Goal: Transaction & Acquisition: Purchase product/service

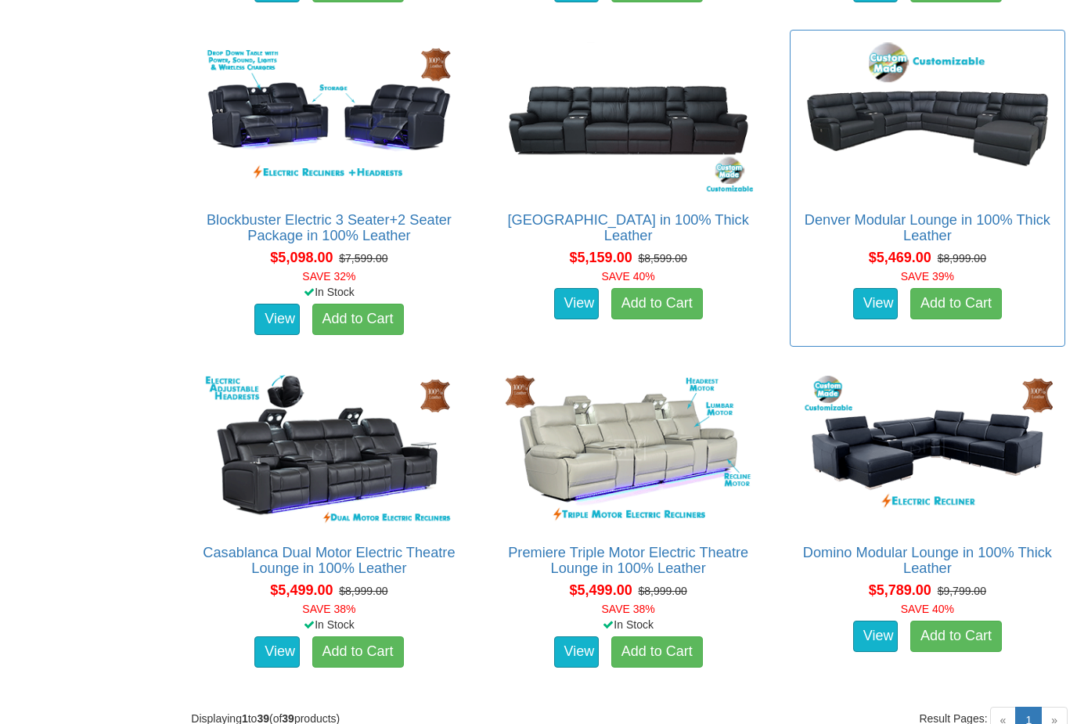
scroll to position [4510, 0]
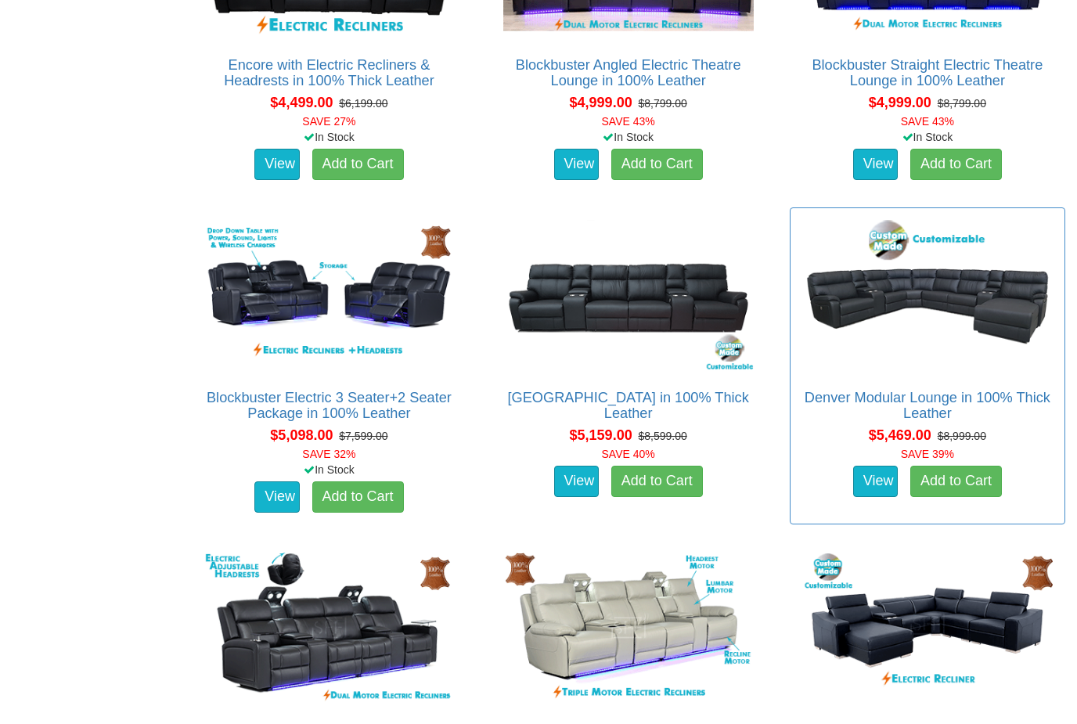
click at [898, 323] on img at bounding box center [928, 295] width 258 height 158
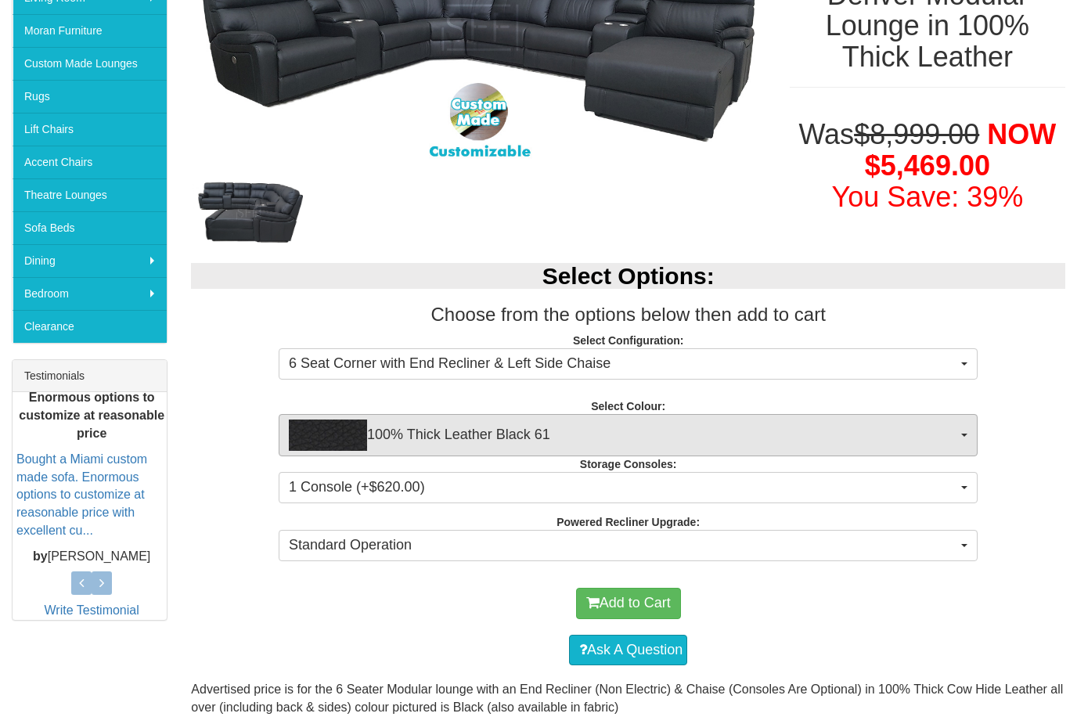
scroll to position [305, 0]
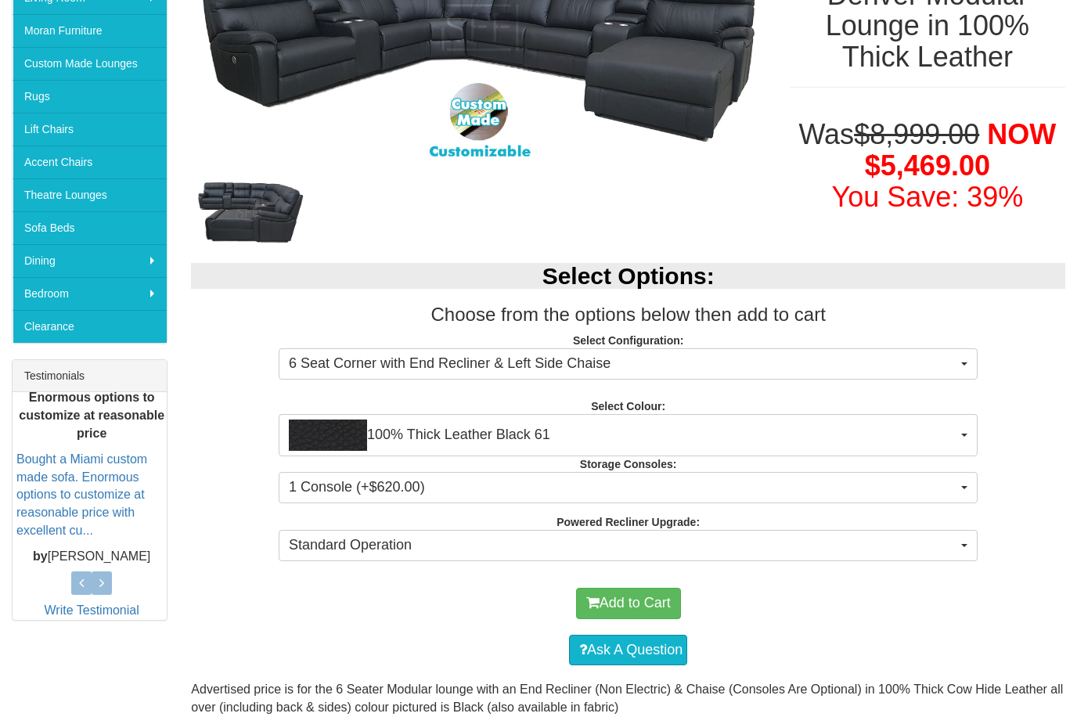
click at [475, 449] on span "100% Thick Leather Black 61" at bounding box center [623, 435] width 669 height 31
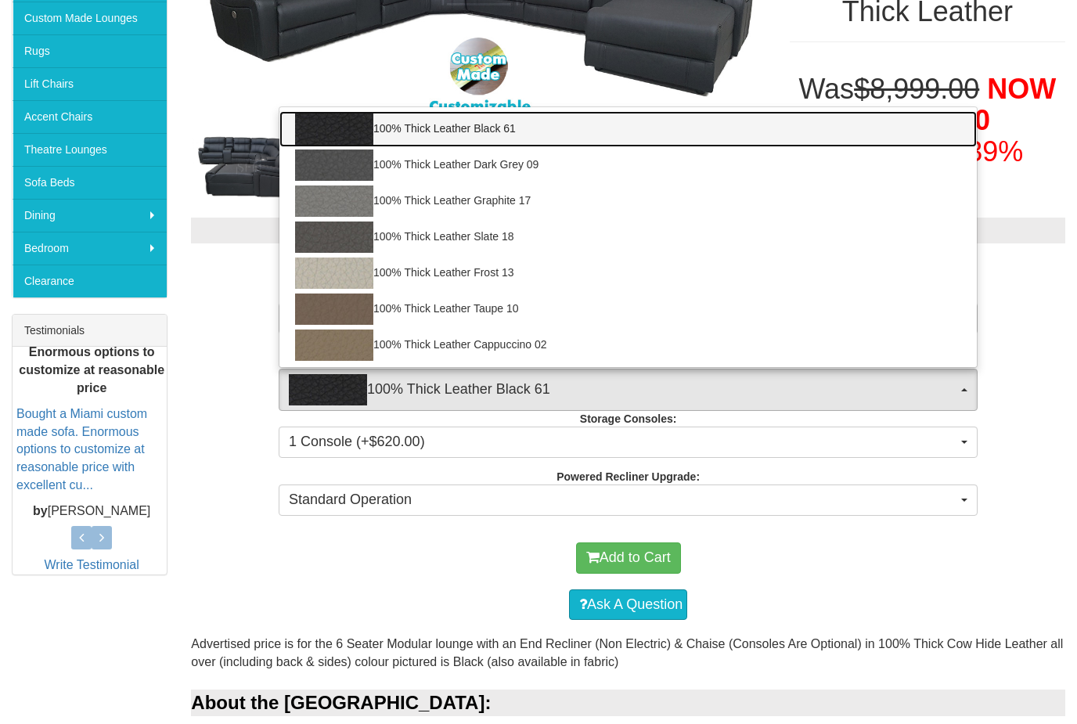
scroll to position [351, 0]
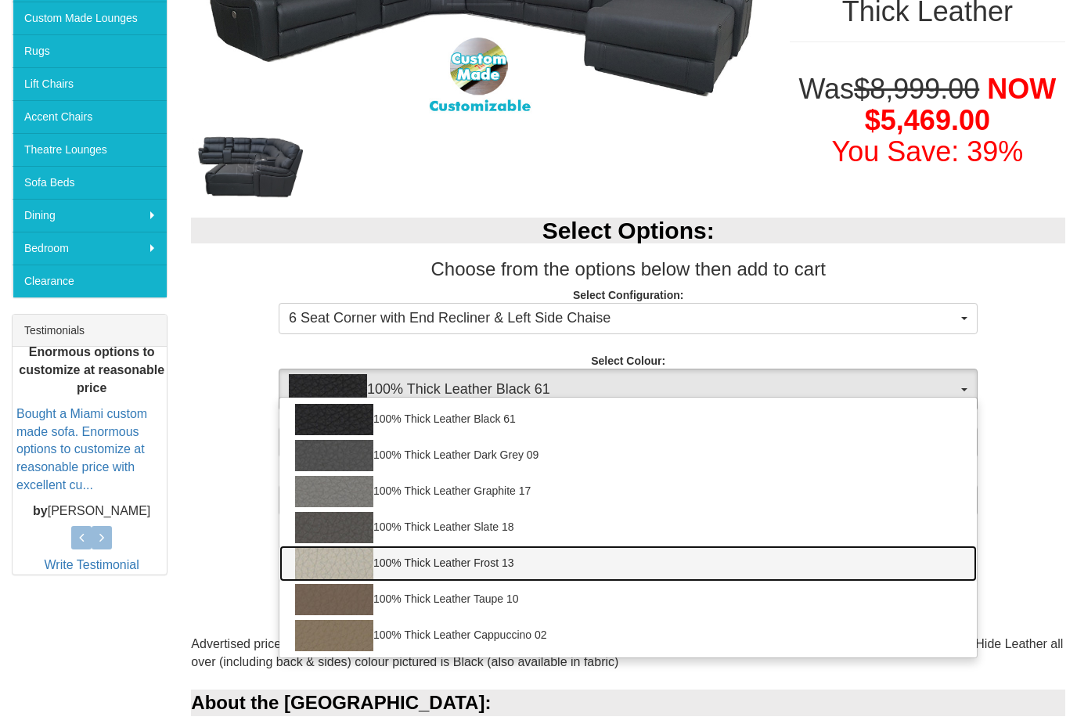
click at [463, 557] on link "100% Thick Leather Frost 13" at bounding box center [629, 564] width 698 height 36
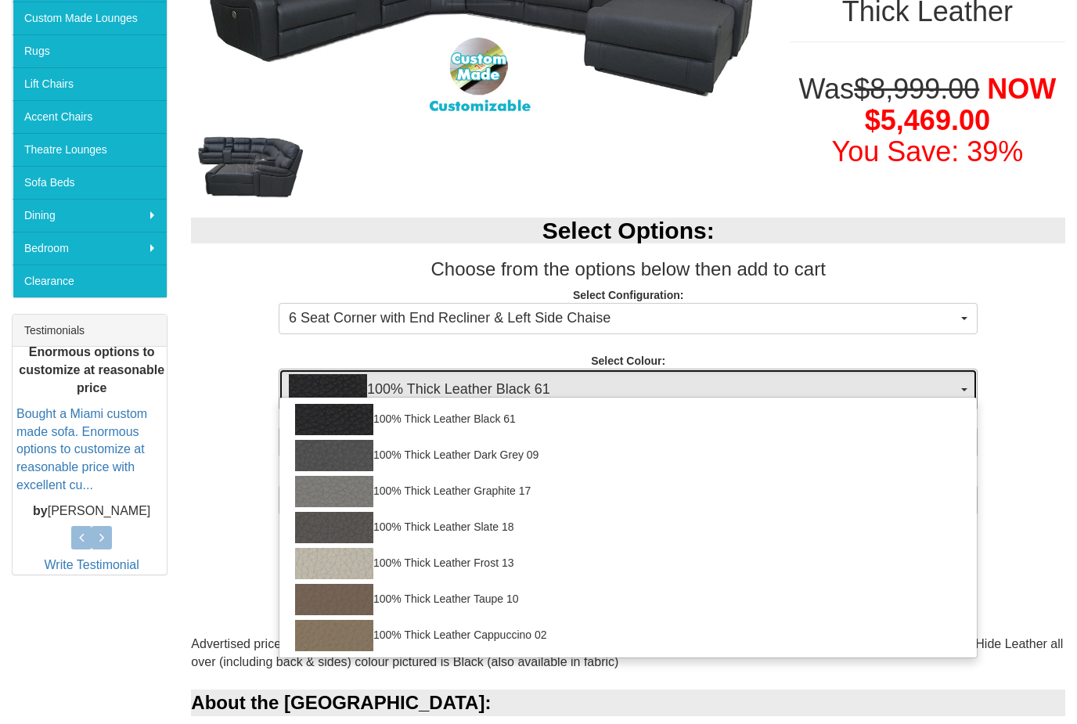
select select "1946"
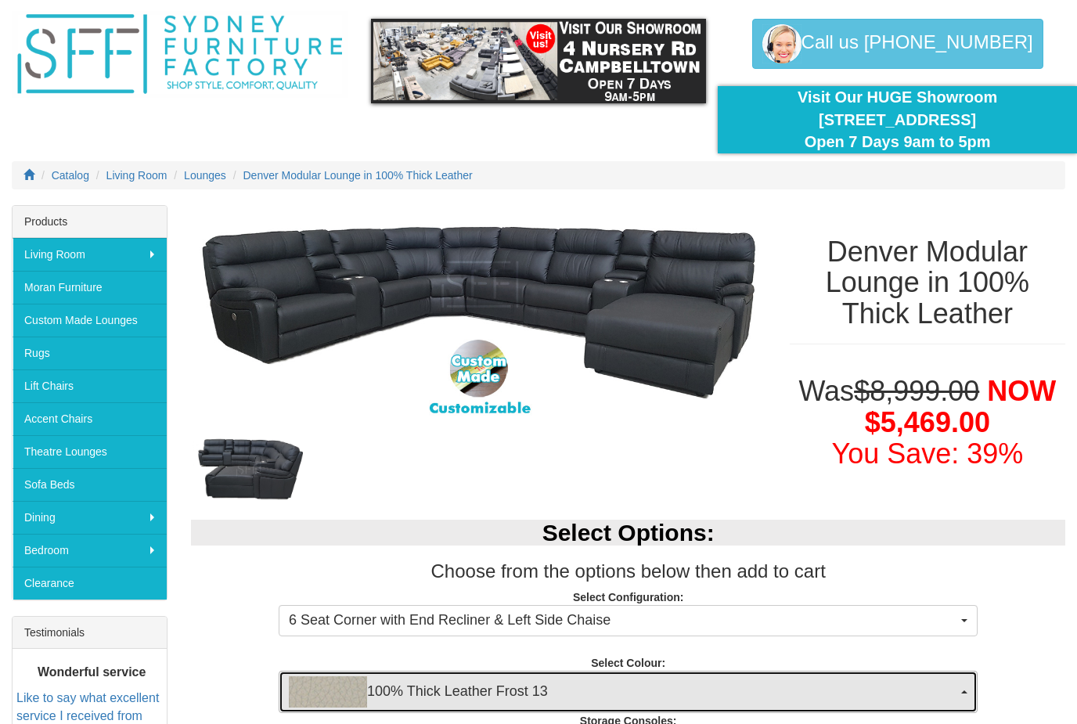
scroll to position [49, 0]
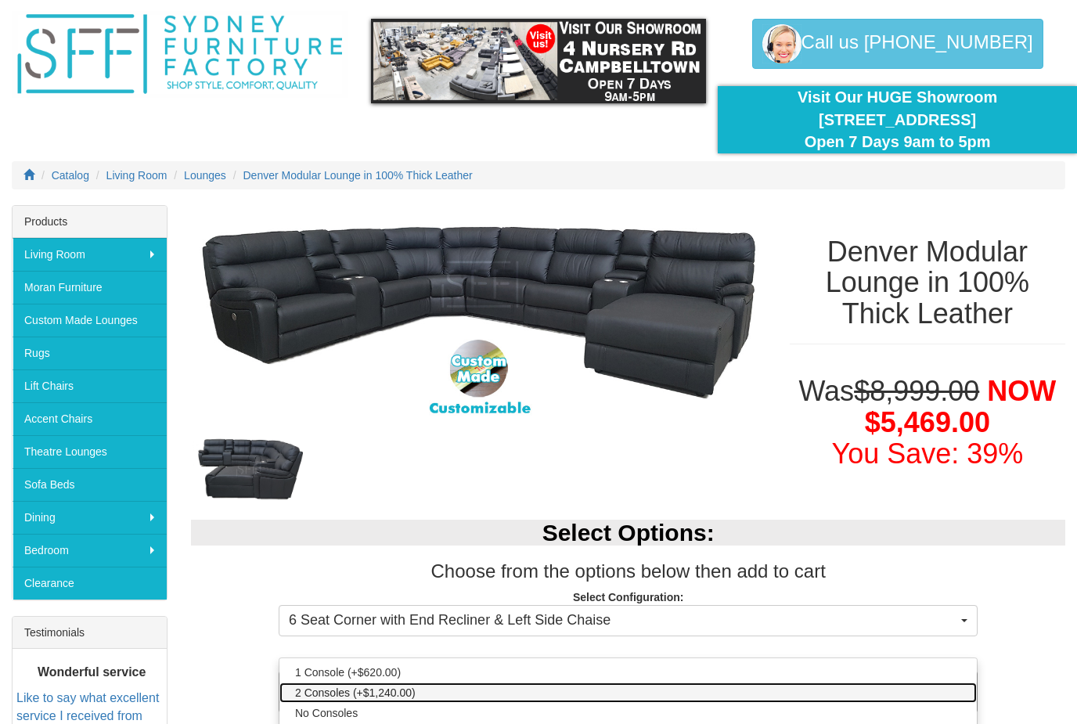
click at [373, 694] on span "2 Consoles (+$1,240.00)" at bounding box center [355, 693] width 121 height 16
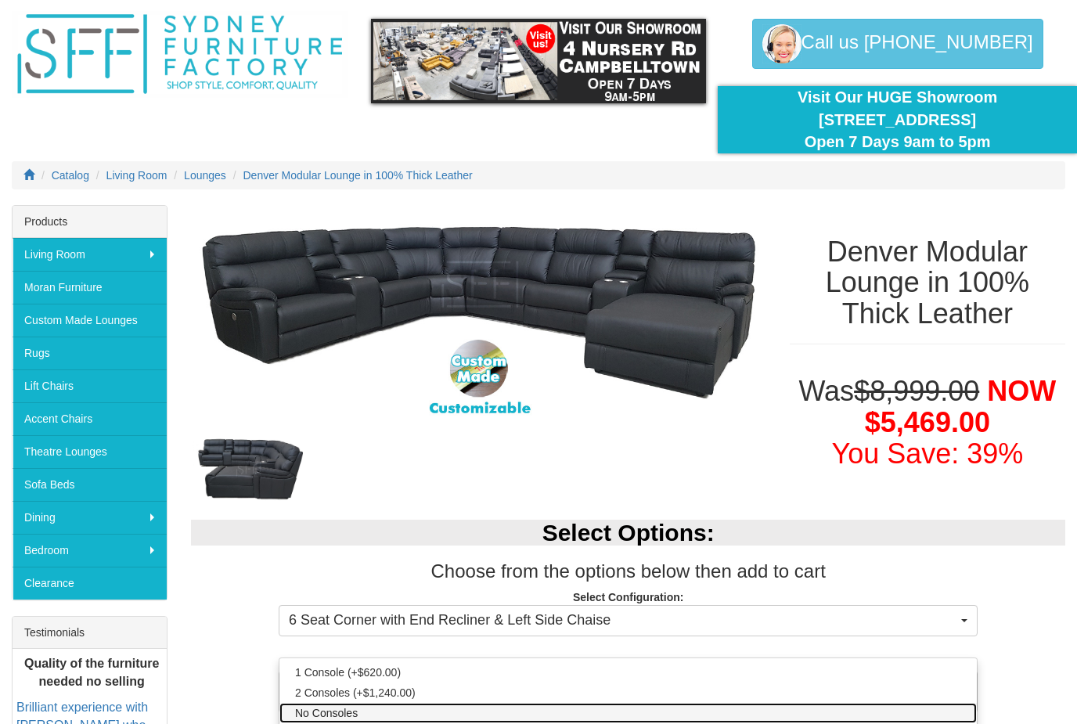
click at [341, 714] on span "No Consoles" at bounding box center [326, 713] width 63 height 16
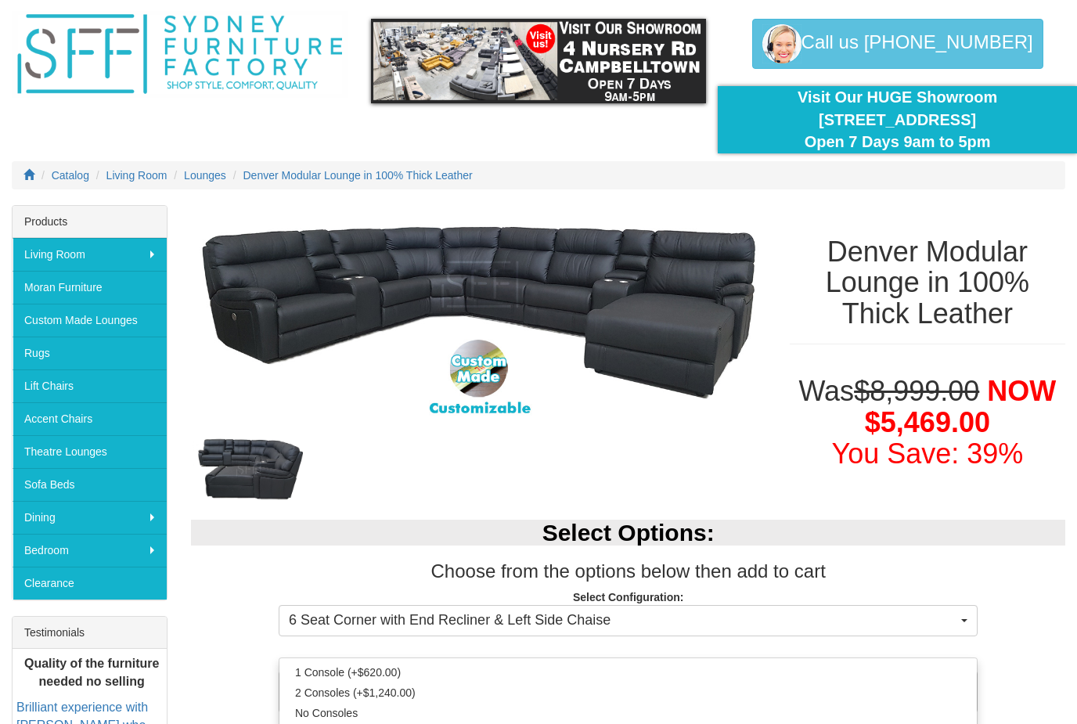
select select "1474"
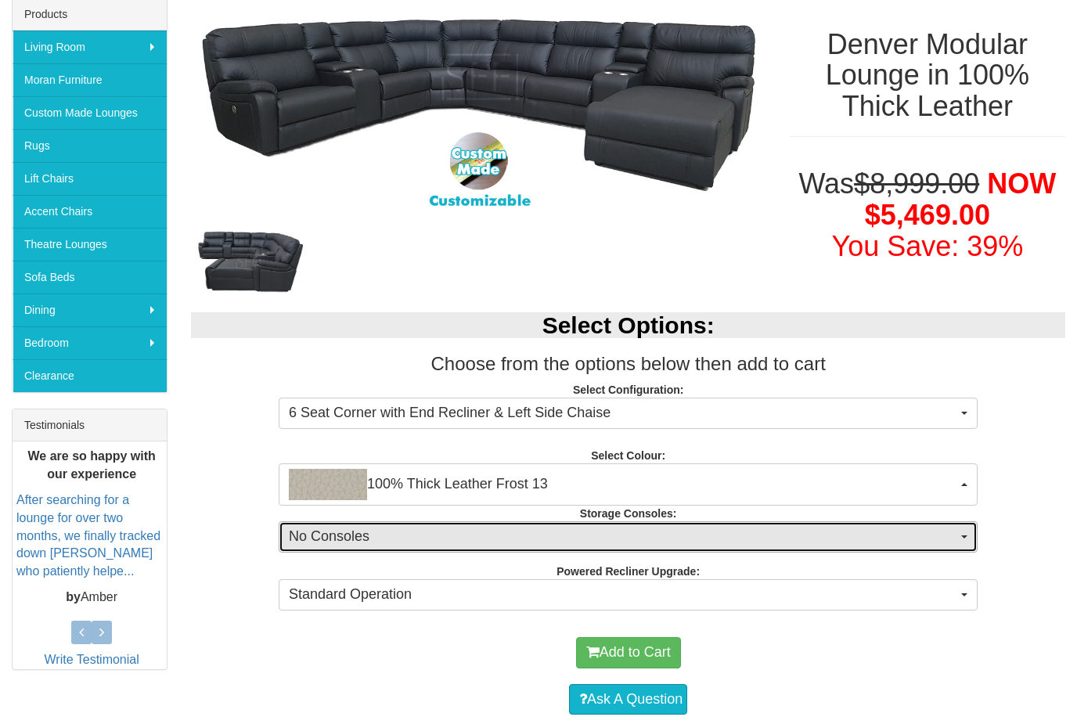
scroll to position [272, 0]
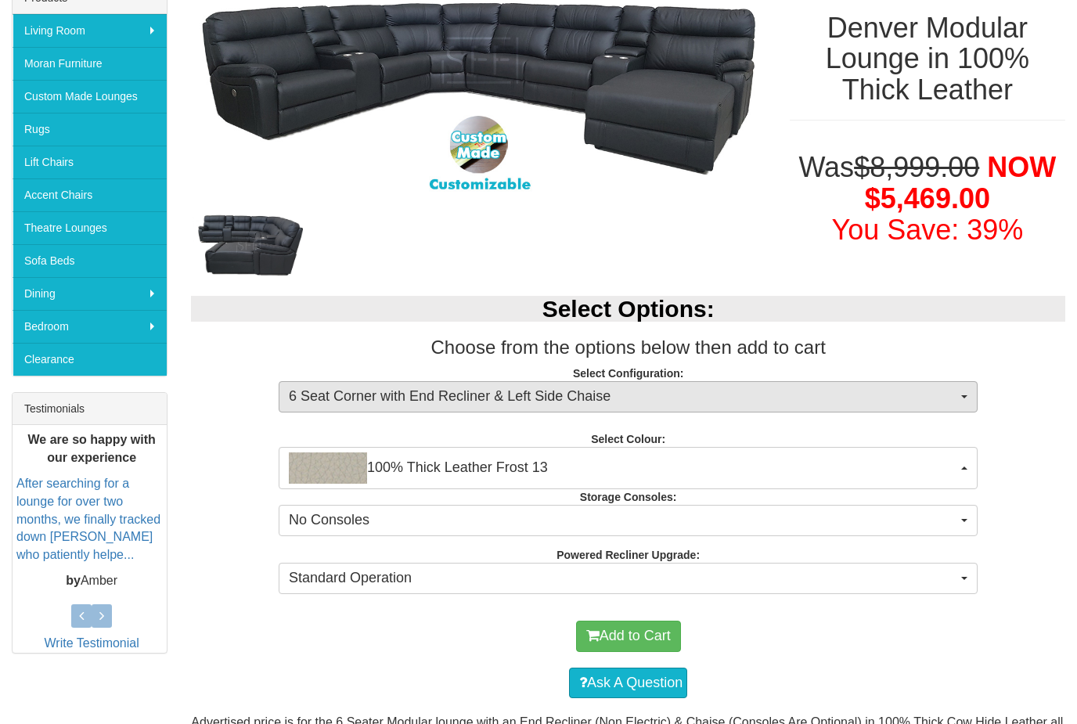
click at [478, 402] on span "6 Seat Corner with End Recliner & Left Side Chaise" at bounding box center [623, 397] width 669 height 20
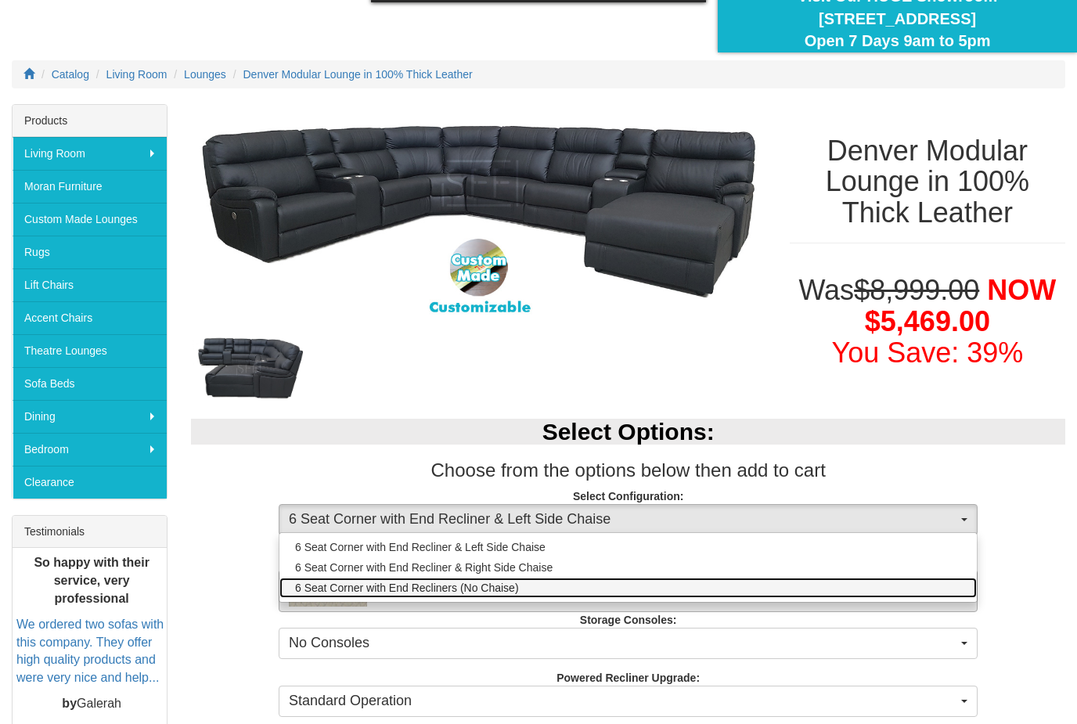
scroll to position [150, 0]
click at [404, 590] on span "6 Seat Corner with End Recliners (No Chaise)" at bounding box center [407, 588] width 224 height 16
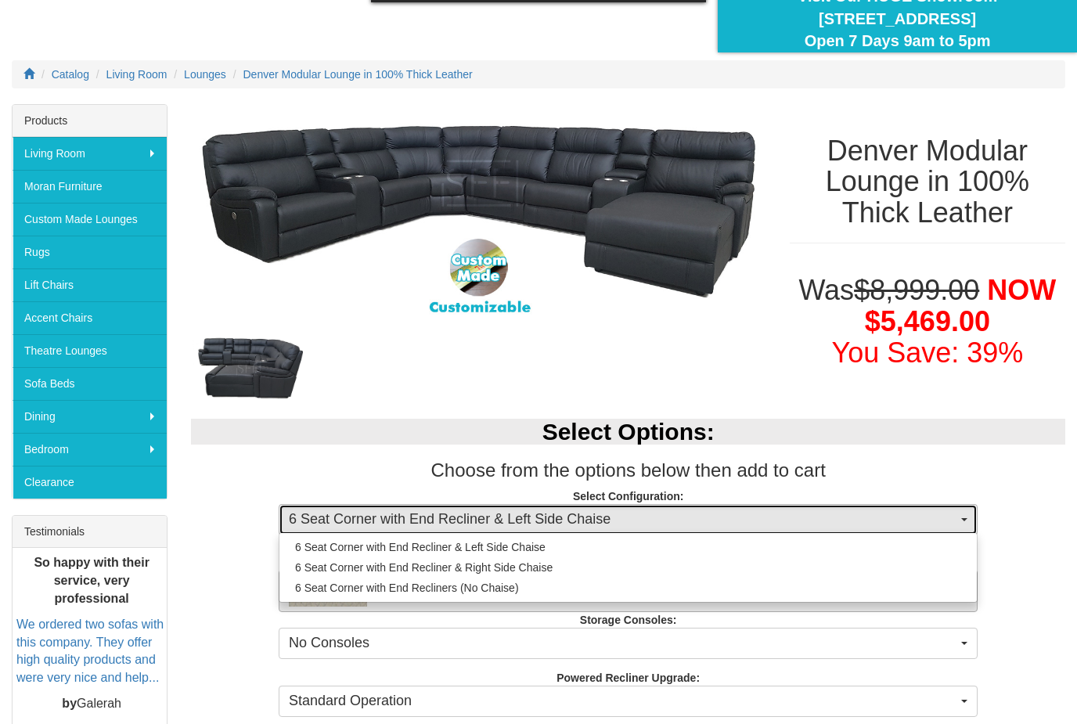
select select "1473"
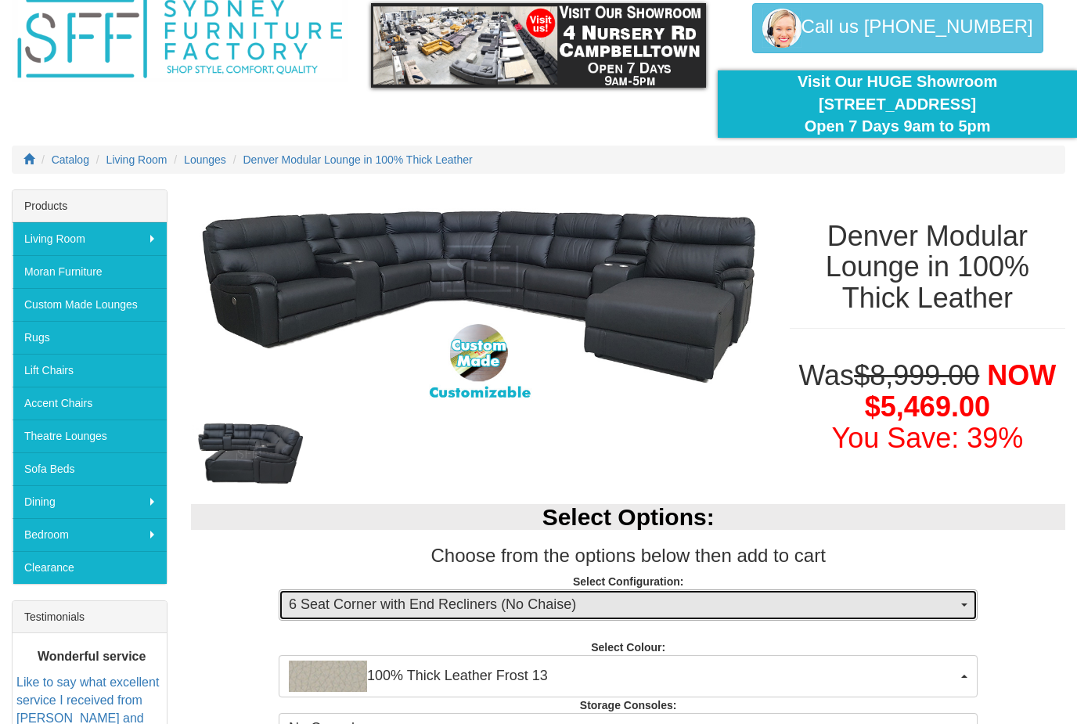
scroll to position [64, 0]
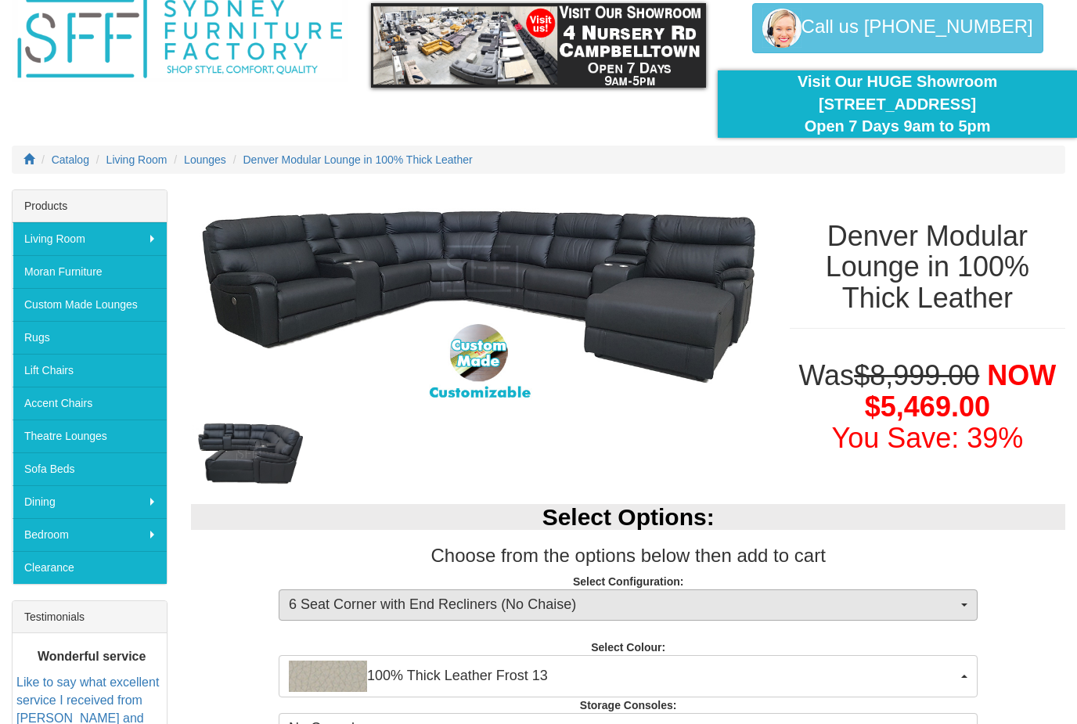
click at [436, 598] on span "6 Seat Corner with End Recliners (No Chaise)" at bounding box center [623, 605] width 669 height 20
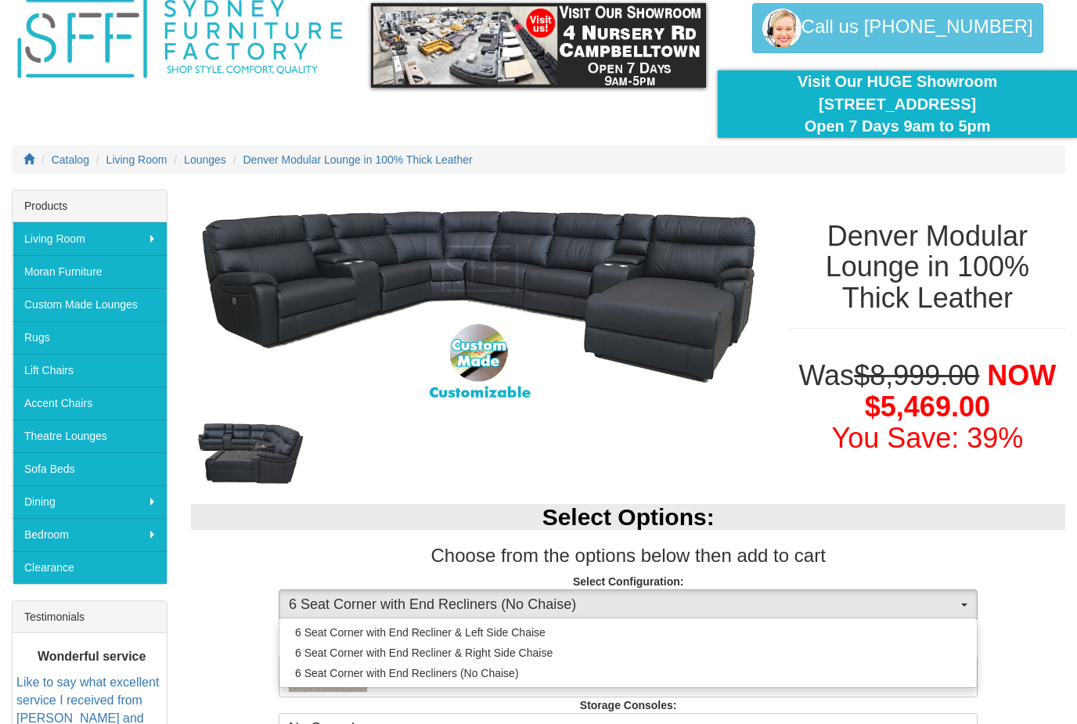
click at [436, 598] on div at bounding box center [538, 362] width 1077 height 724
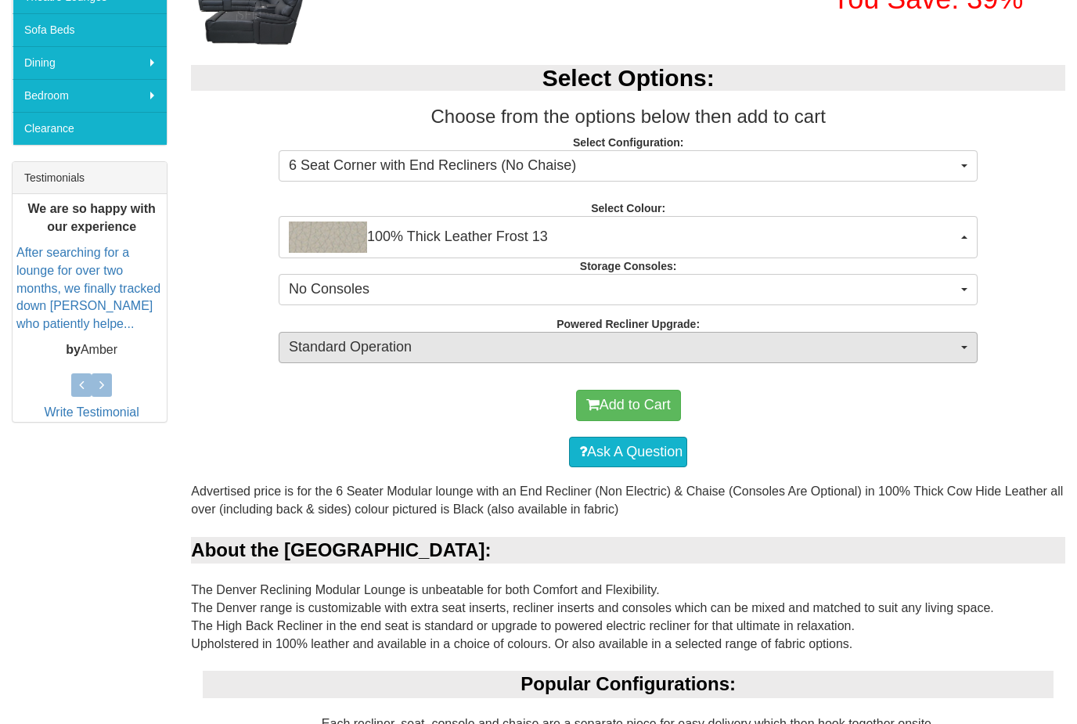
scroll to position [503, 0]
click at [486, 338] on span "Standard Operation" at bounding box center [623, 347] width 669 height 20
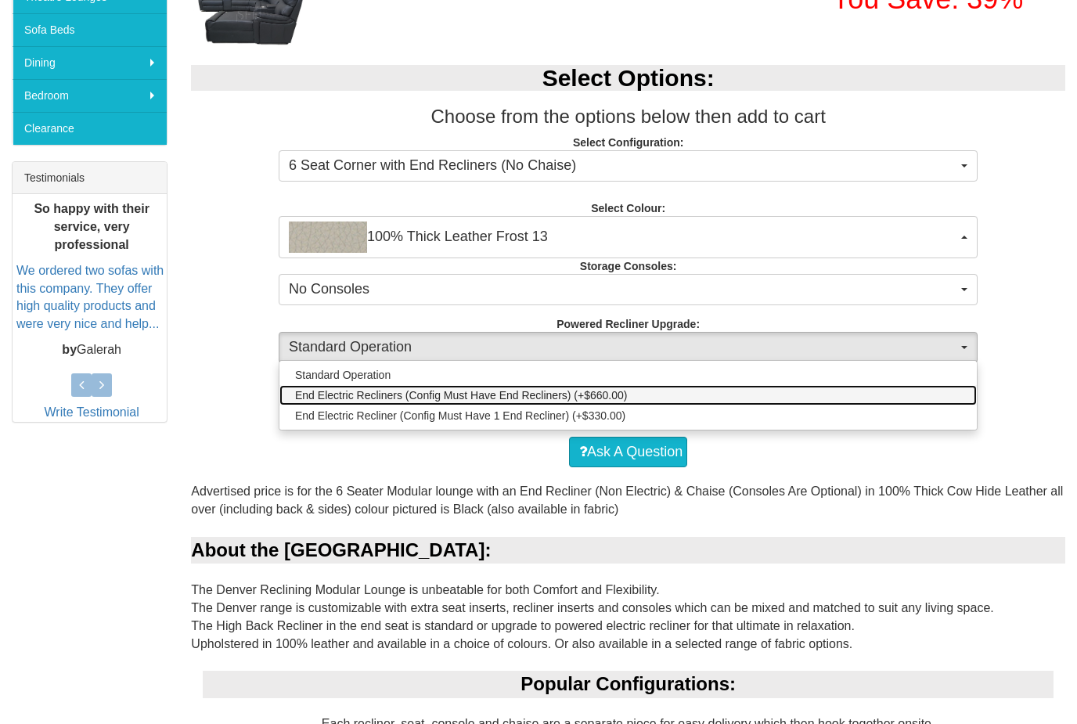
click at [395, 395] on span "End Electric Recliners (Config Must Have End Recliners) (+$660.00)" at bounding box center [461, 396] width 332 height 16
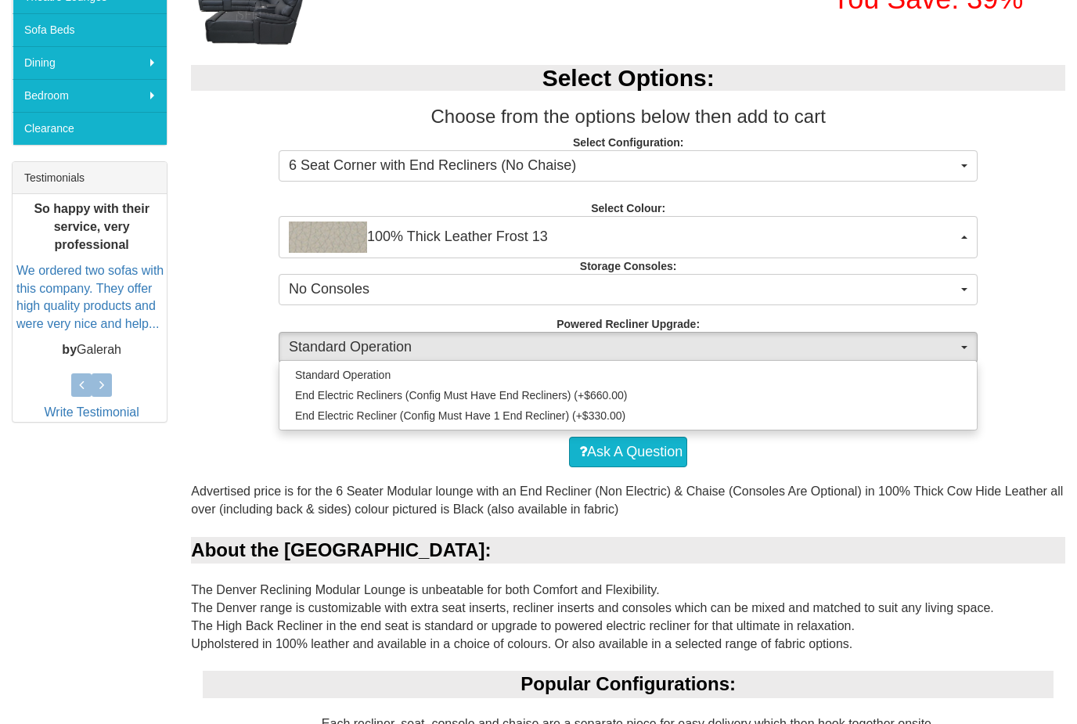
select select "1345"
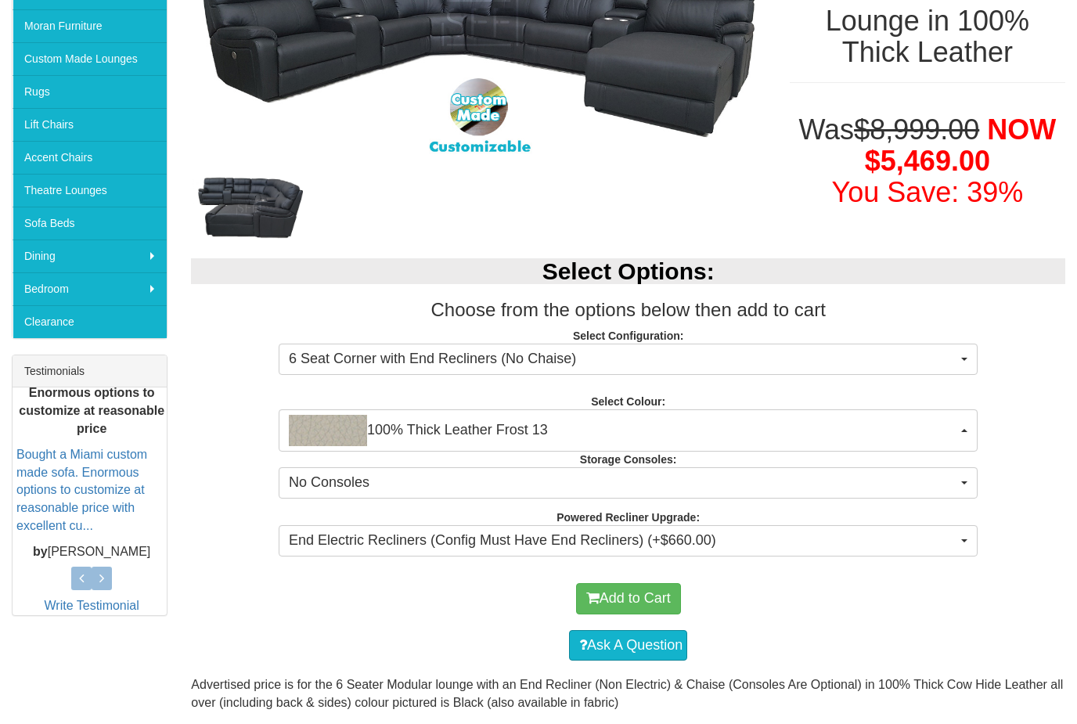
click at [431, 445] on button "100% Thick Leather Frost 13" at bounding box center [628, 430] width 699 height 42
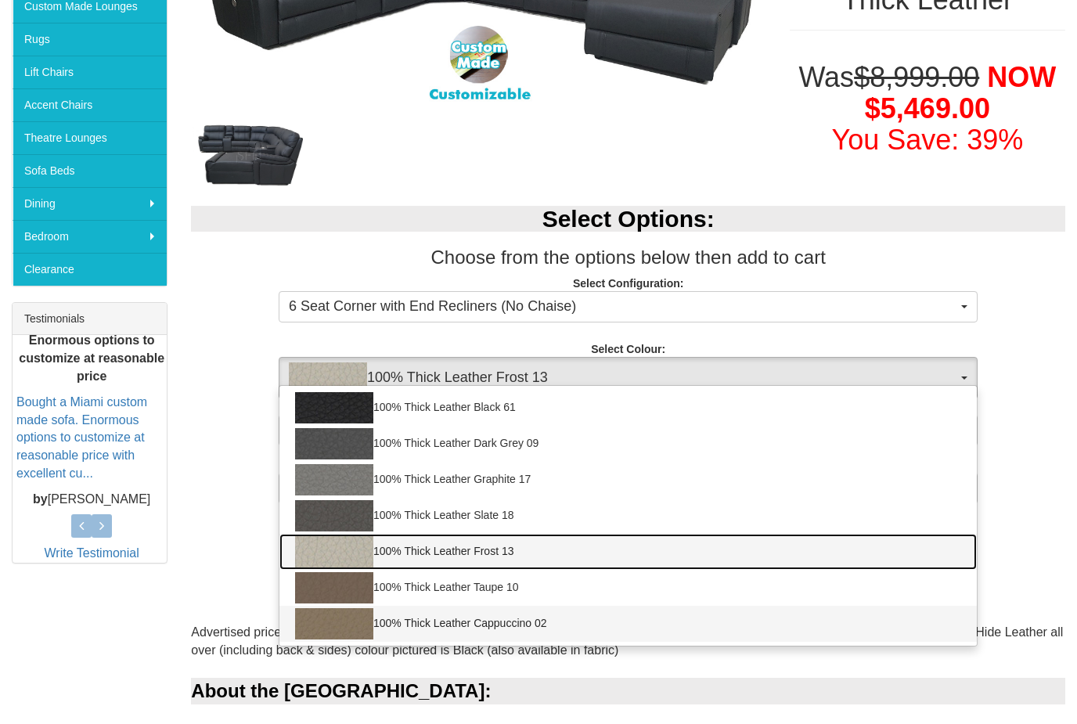
scroll to position [379, 0]
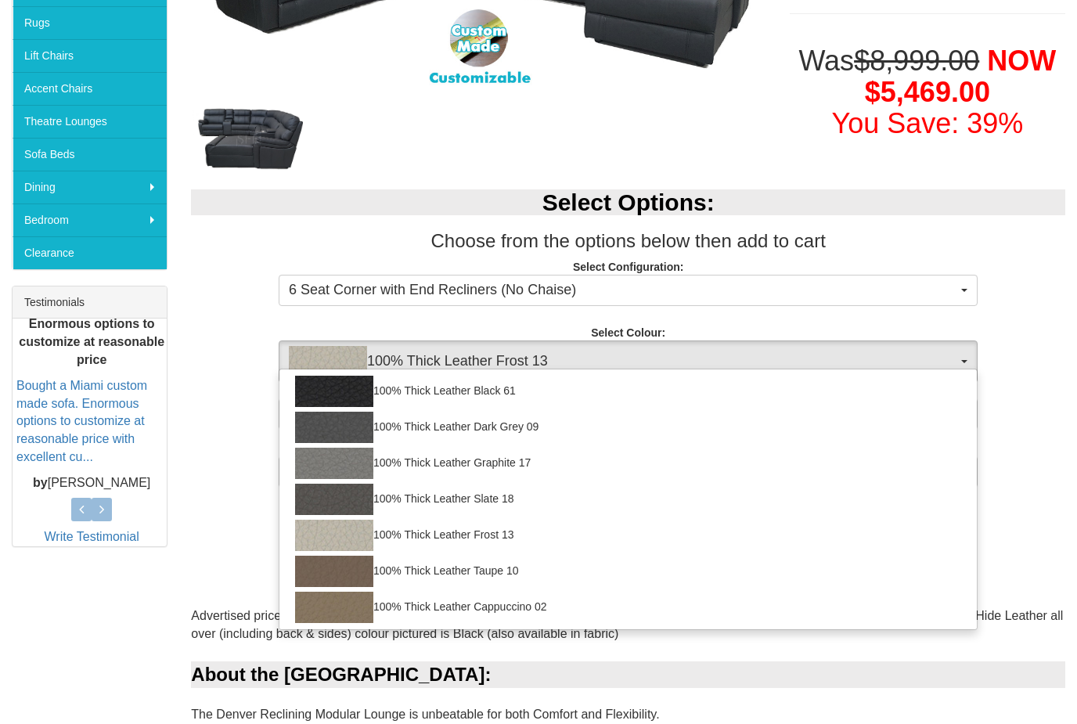
click at [149, 604] on div at bounding box center [538, 362] width 1077 height 724
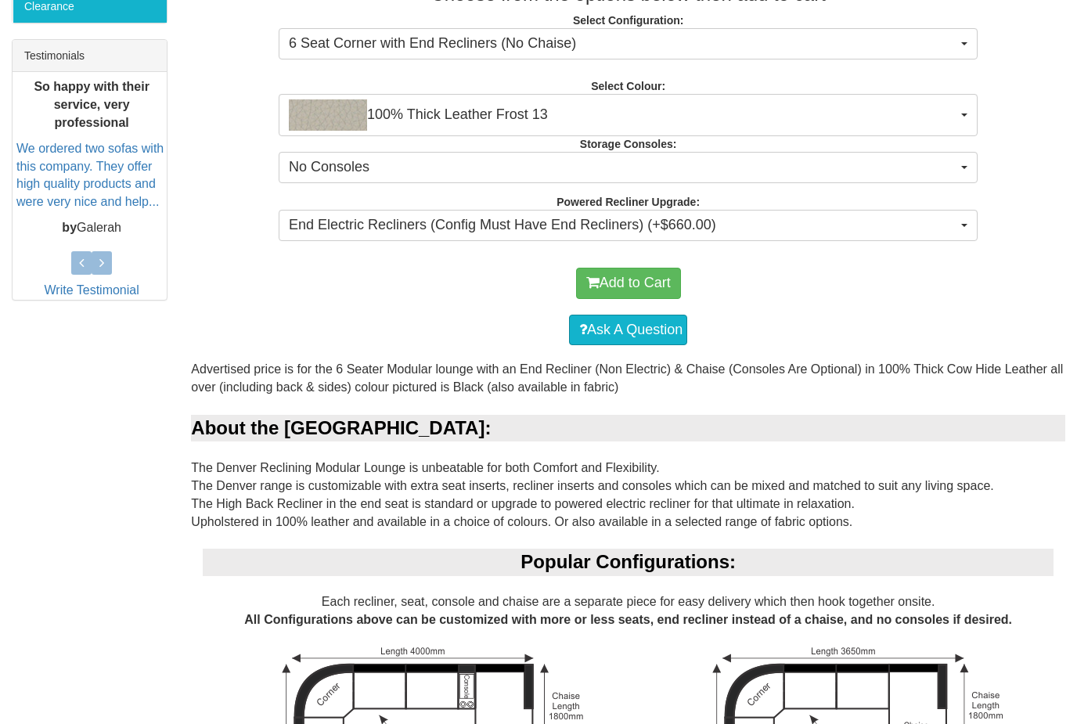
scroll to position [538, 0]
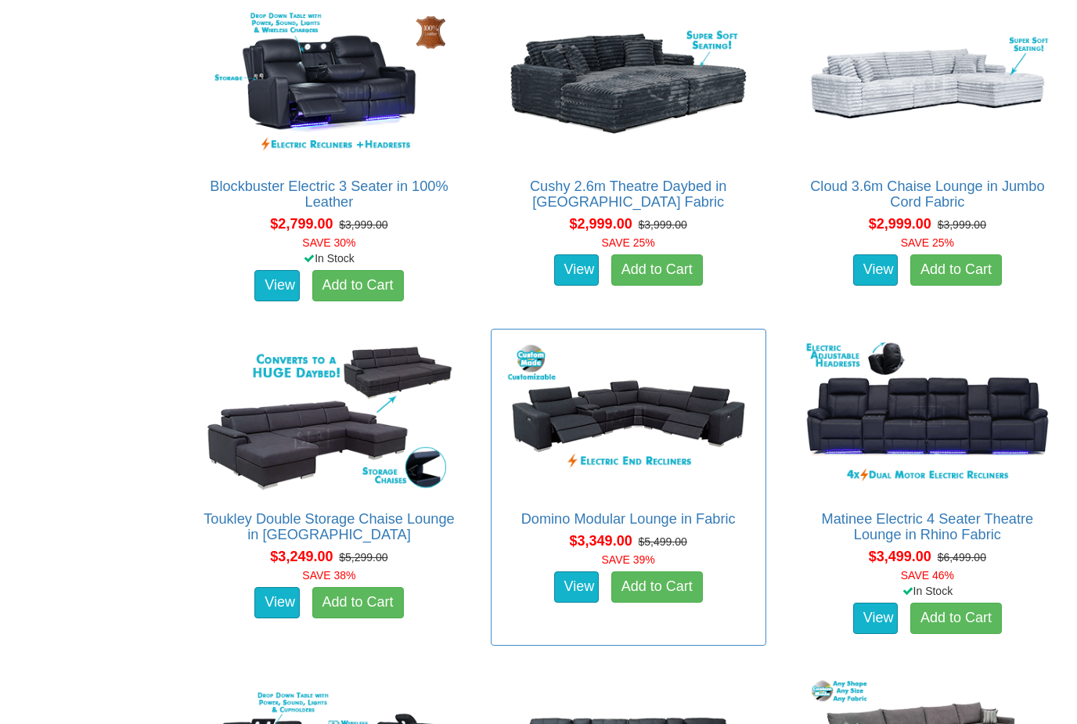
scroll to position [2395, 0]
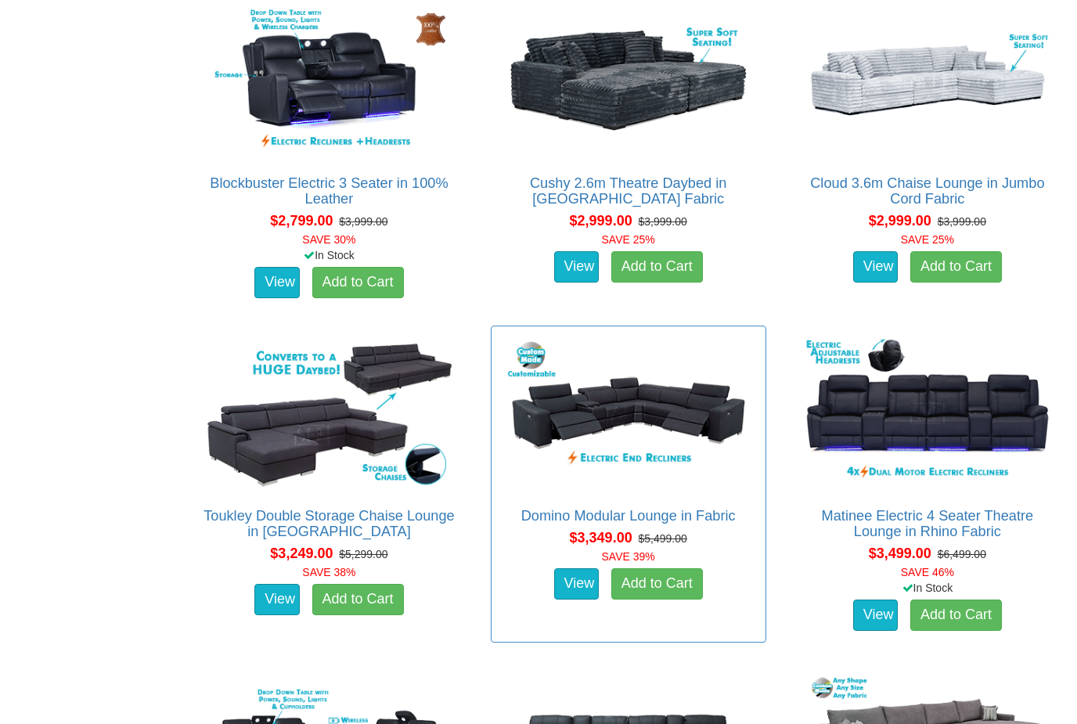
click at [587, 395] on img at bounding box center [629, 413] width 258 height 158
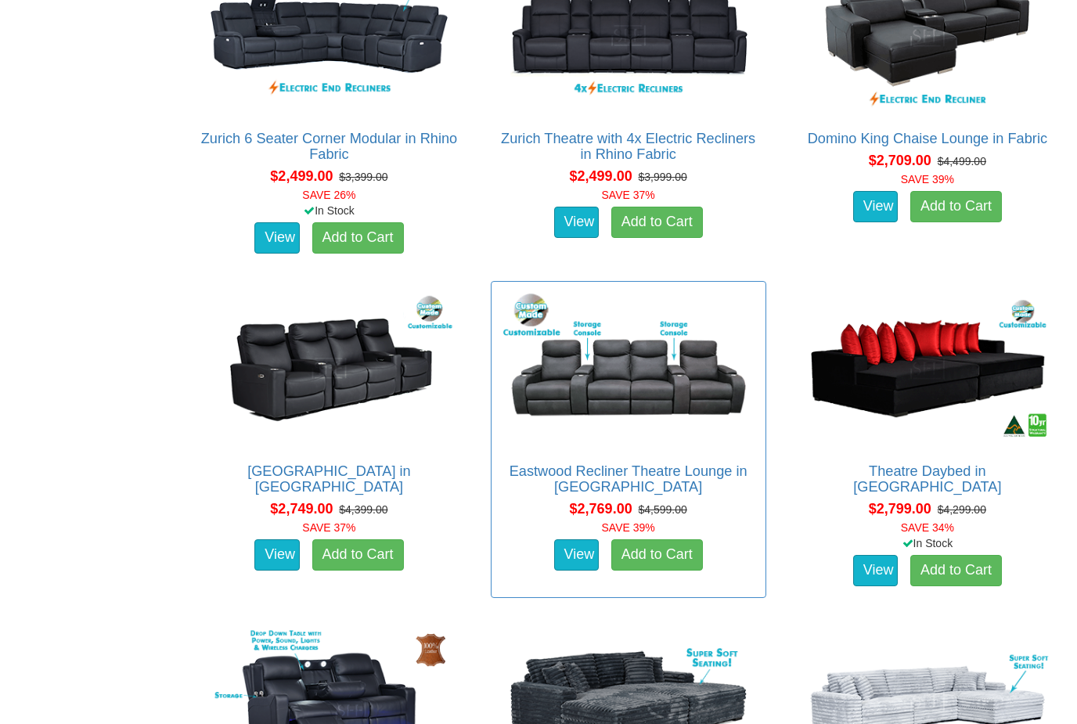
scroll to position [1764, 0]
